Goal: Book appointment/travel/reservation

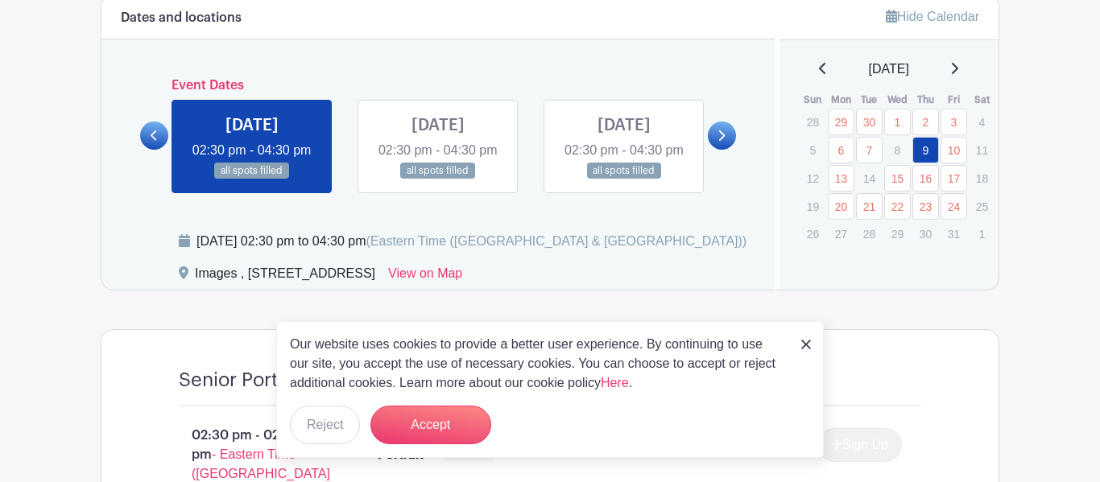
click at [808, 346] on img at bounding box center [806, 345] width 10 height 10
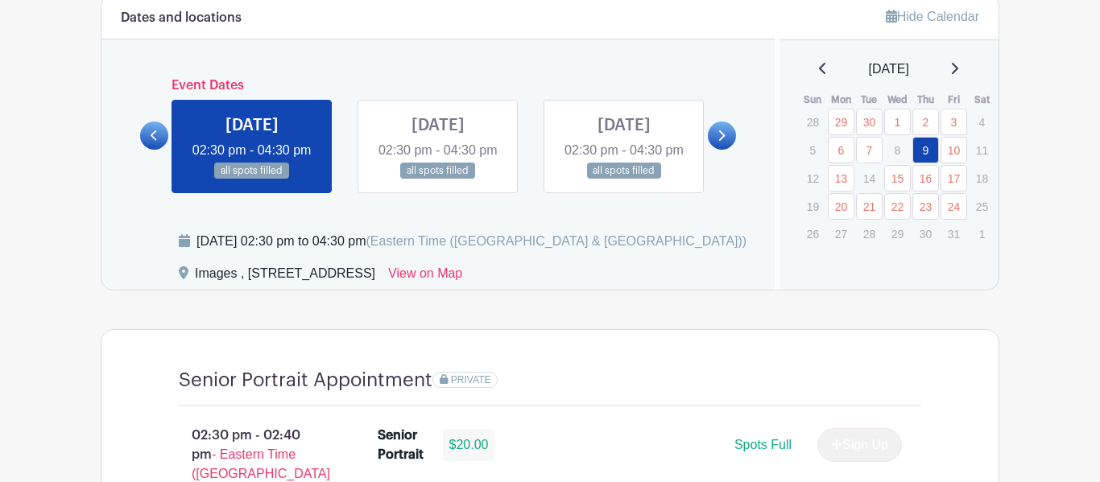
click at [721, 150] on link at bounding box center [722, 136] width 28 height 28
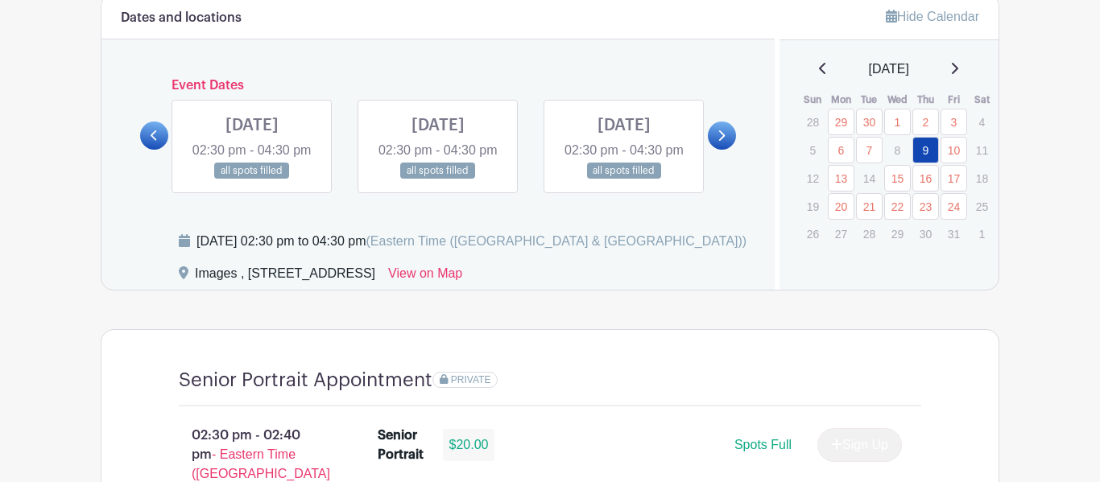
click at [721, 150] on link at bounding box center [722, 136] width 28 height 28
click at [717, 142] on icon at bounding box center [720, 136] width 7 height 12
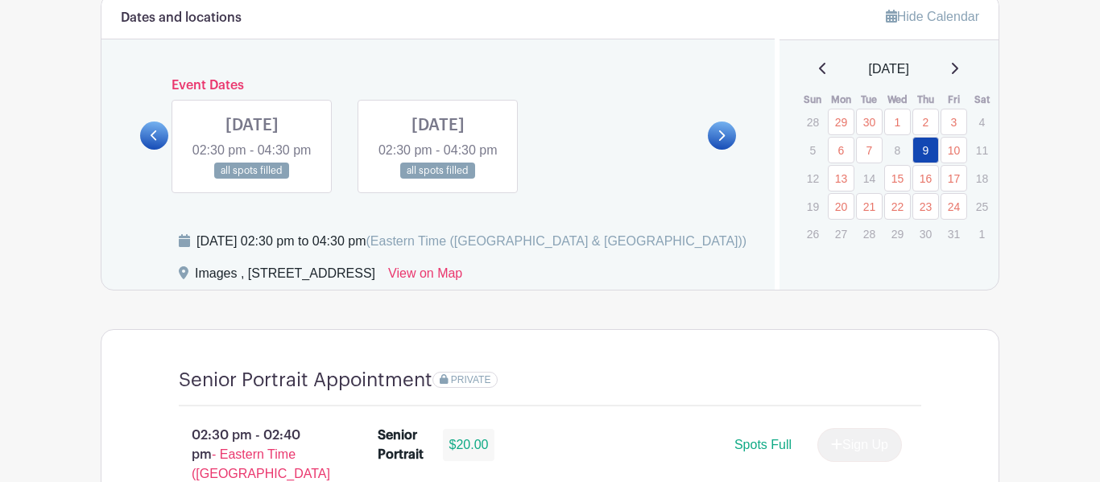
click at [147, 150] on link at bounding box center [154, 136] width 28 height 28
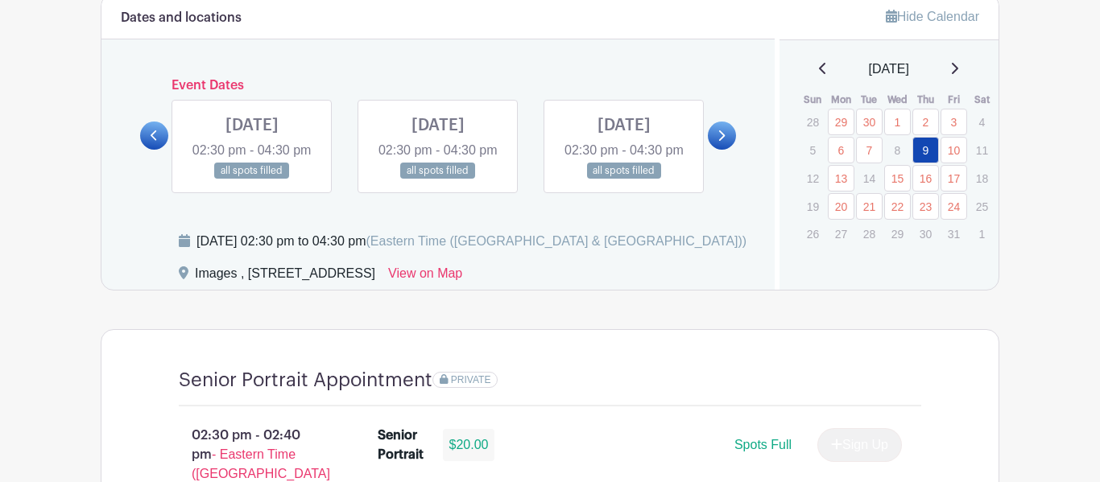
click at [147, 150] on link at bounding box center [154, 136] width 28 height 28
click at [814, 207] on p "19" at bounding box center [812, 206] width 27 height 25
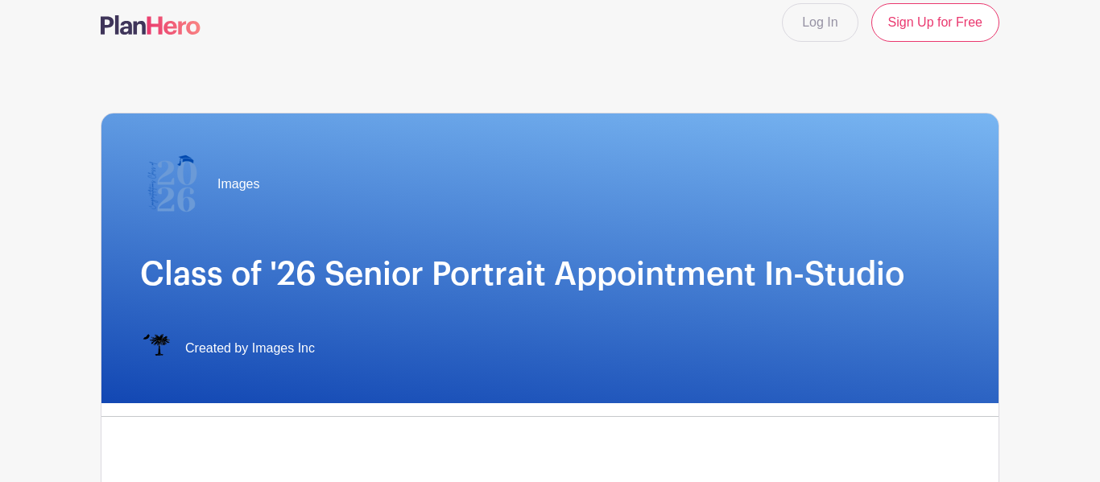
scroll to position [18, 0]
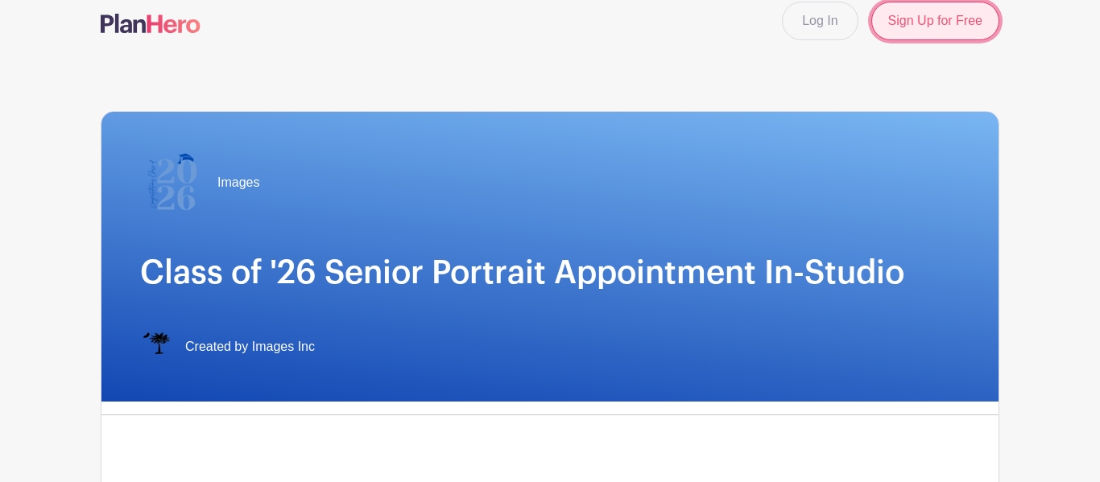
click at [949, 33] on link "Sign Up for Free" at bounding box center [935, 21] width 128 height 39
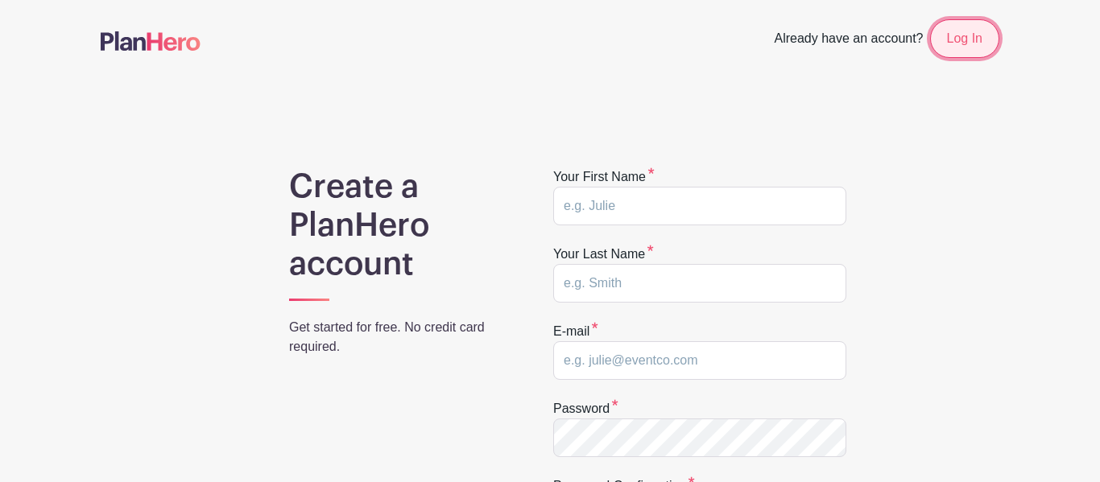
click at [965, 31] on link "Log In" at bounding box center [964, 38] width 69 height 39
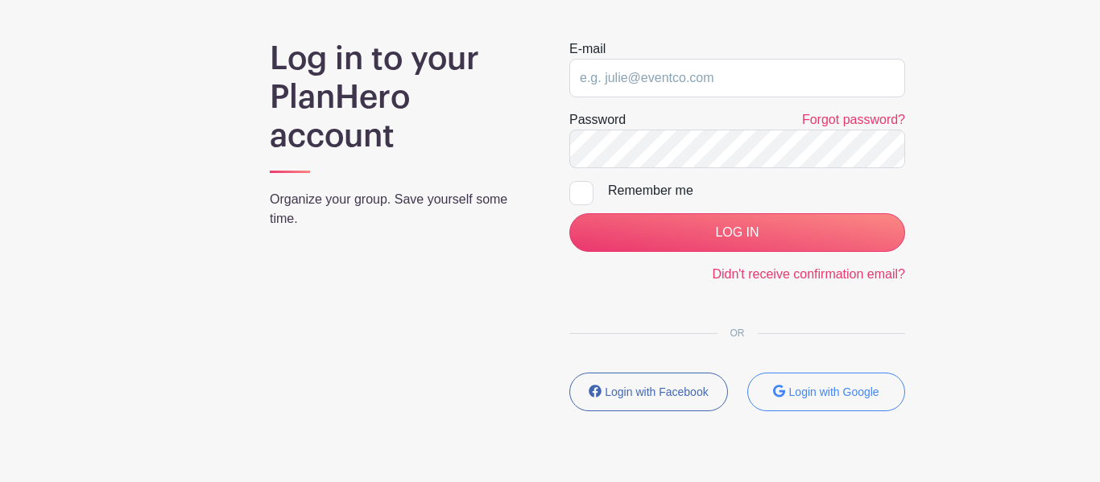
scroll to position [125, 0]
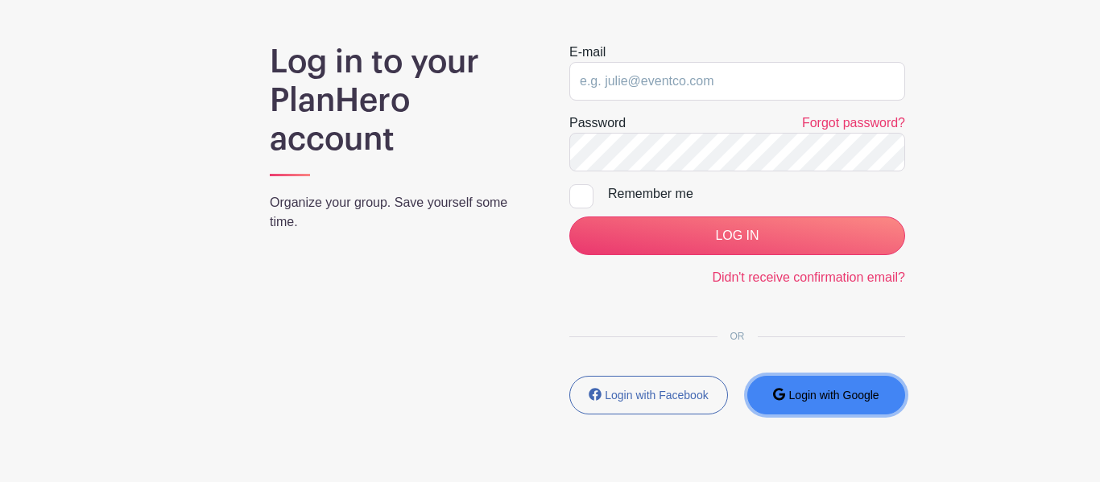
click at [833, 407] on button "Login with Google" at bounding box center [826, 395] width 159 height 39
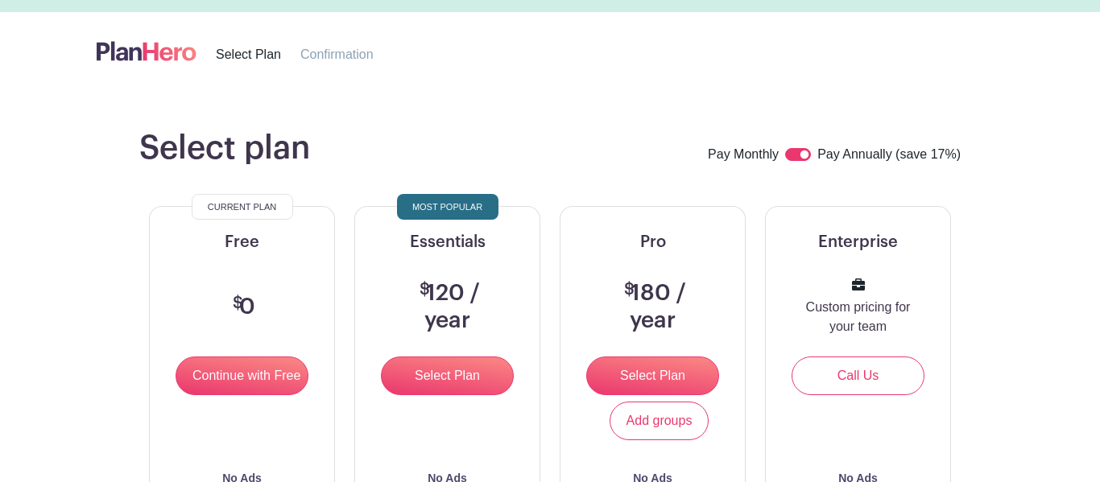
scroll to position [27, 0]
click at [241, 373] on input "Continue with Free" at bounding box center [242, 376] width 133 height 39
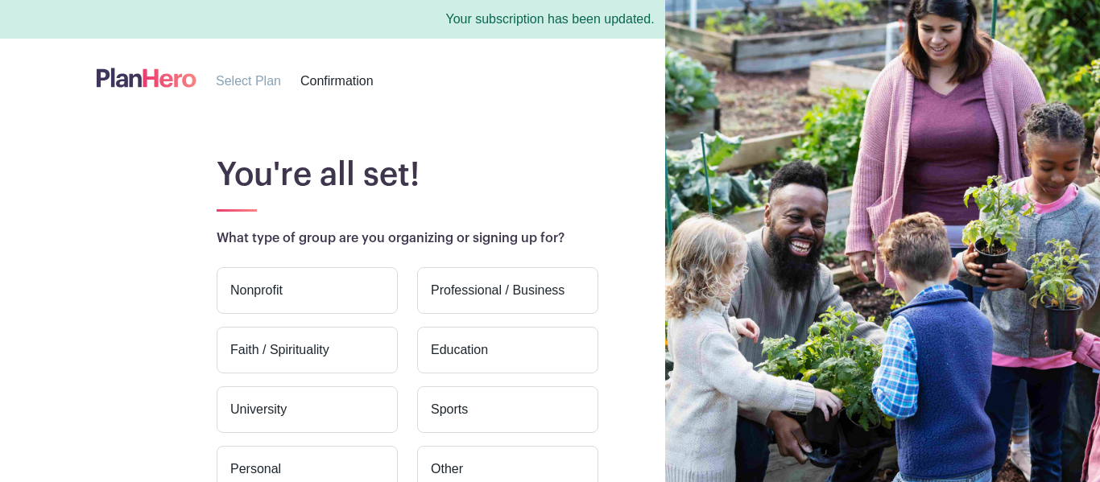
scroll to position [189, 0]
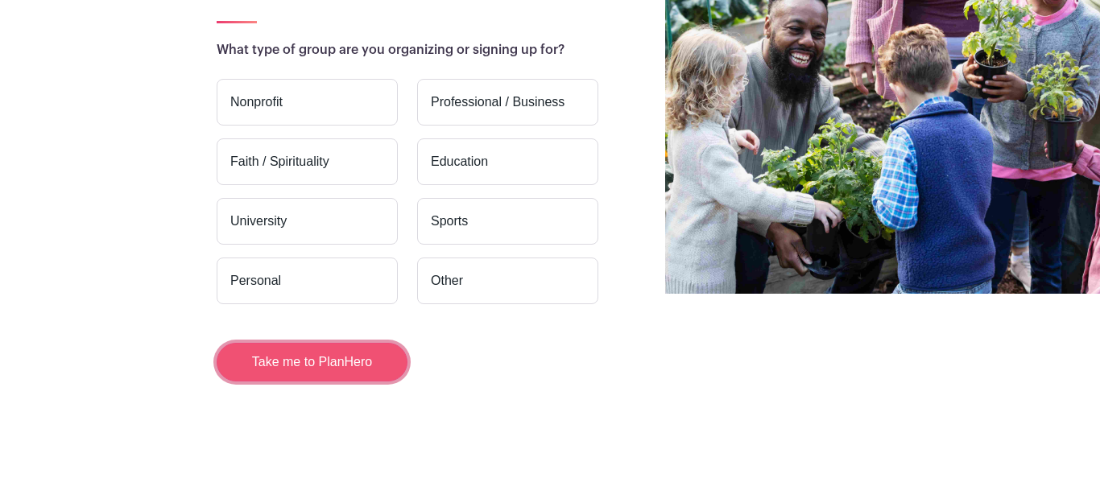
click at [320, 374] on button "Take me to PlanHero" at bounding box center [312, 362] width 191 height 39
